Goal: Book appointment/travel/reservation

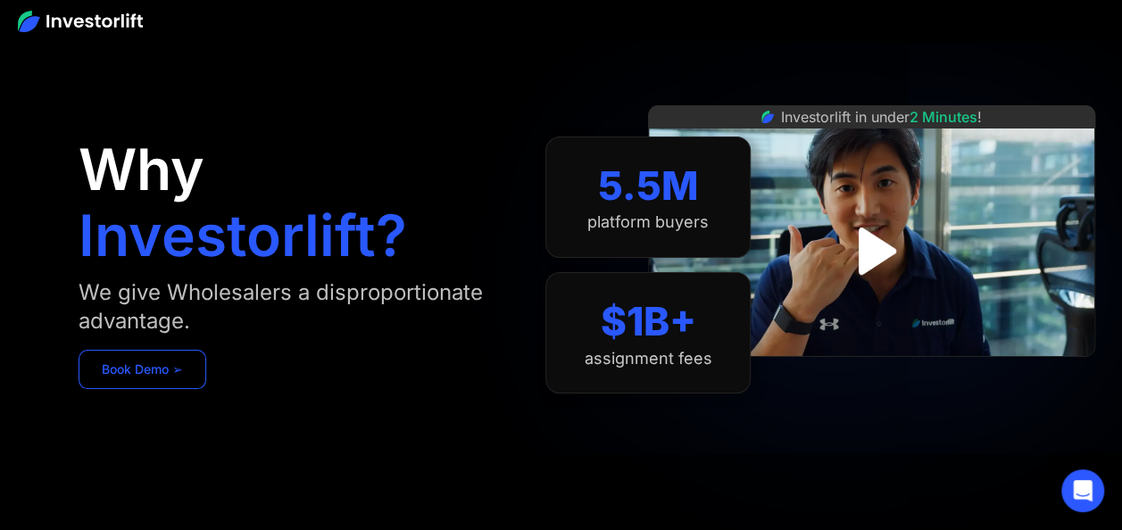
click at [128, 377] on link "Book Demo ➢" at bounding box center [143, 369] width 128 height 39
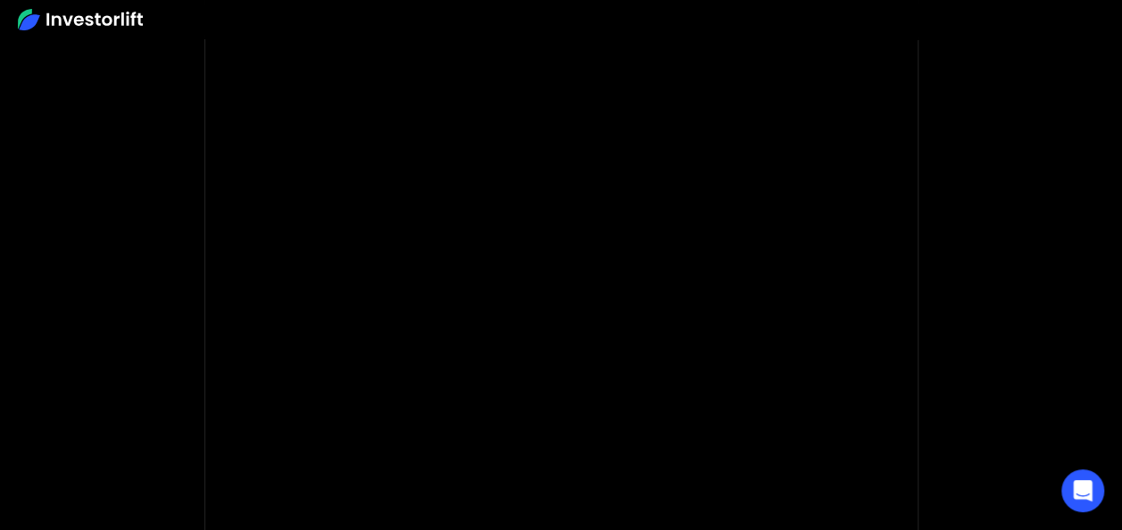
scroll to position [89, 0]
